Goal: Navigation & Orientation: Find specific page/section

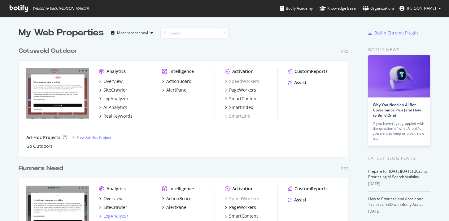
scroll to position [221, 449]
click at [437, 7] on button "Ellie Combes" at bounding box center [420, 8] width 51 height 10
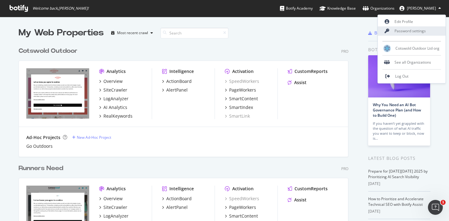
scroll to position [0, 0]
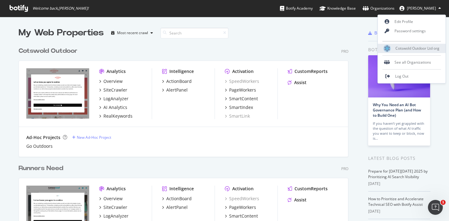
click at [418, 46] on span "Cotswold Outdoor Ltd org" at bounding box center [418, 48] width 44 height 5
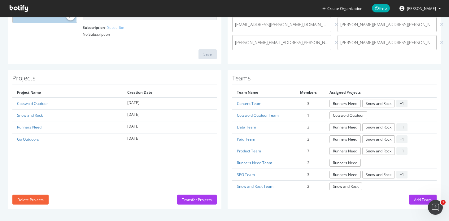
scroll to position [101, 0]
click at [422, 13] on button "Ellie Combes" at bounding box center [420, 8] width 51 height 10
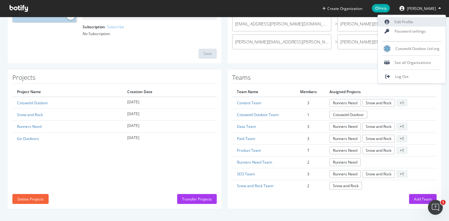
click at [400, 21] on link "Edit Profile" at bounding box center [412, 21] width 68 height 9
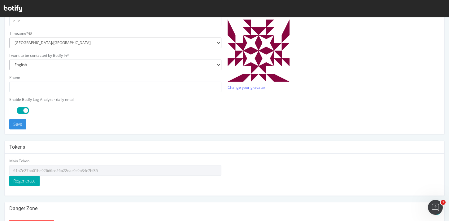
scroll to position [187, 0]
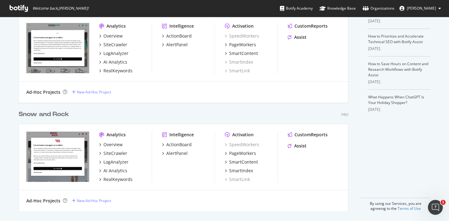
click at [433, 14] on ul "Botify Academy Knowledge Base Organizations Ellie Combes" at bounding box center [364, 8] width 169 height 17
click at [433, 8] on span "Ellie Combes" at bounding box center [421, 8] width 29 height 5
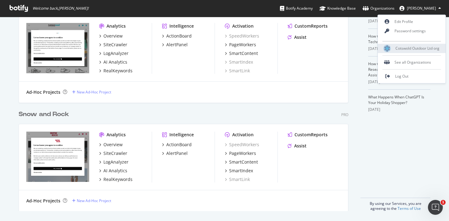
click at [412, 47] on span "Cotswold Outdoor Ltd org" at bounding box center [418, 48] width 44 height 5
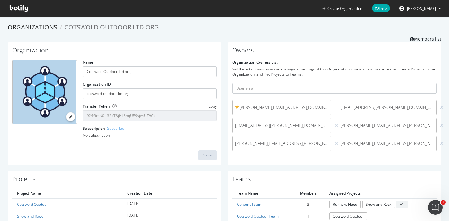
click at [281, 103] on div "liam.hanlon@cotswoldoutdoor.com" at bounding box center [281, 107] width 99 height 15
click at [105, 24] on span "Cotswold Outdoor Ltd org" at bounding box center [111, 27] width 95 height 8
click at [35, 24] on link "Organizations" at bounding box center [33, 27] width 50 height 8
